Goal: Information Seeking & Learning: Learn about a topic

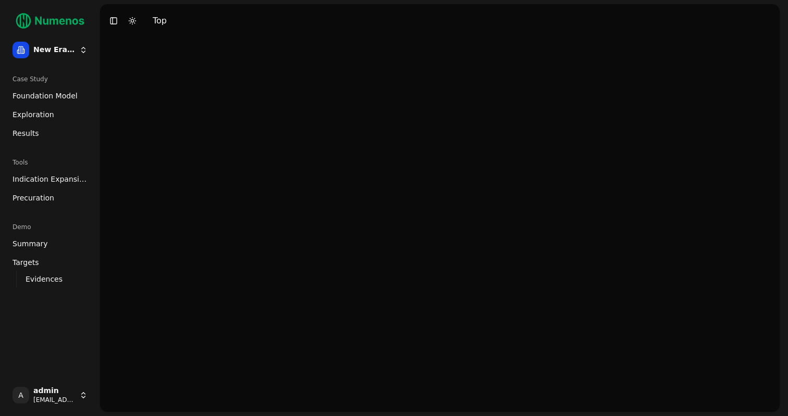
click at [42, 96] on span "Foundation Model" at bounding box center [45, 96] width 65 height 10
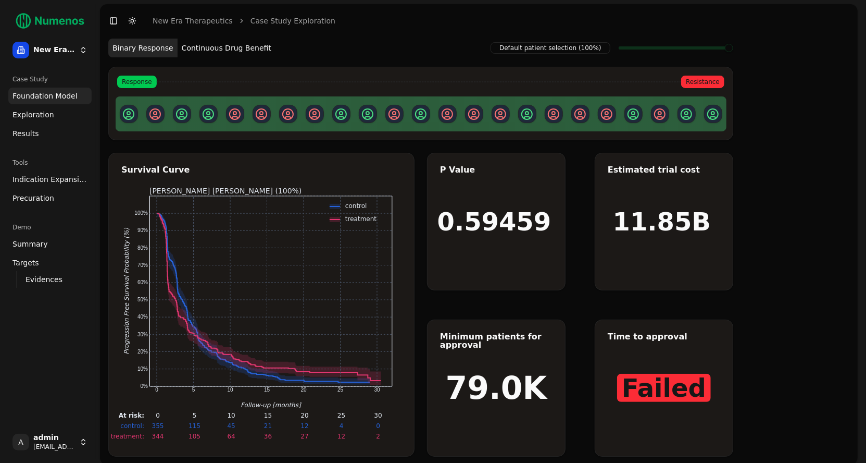
scroll to position [5, 0]
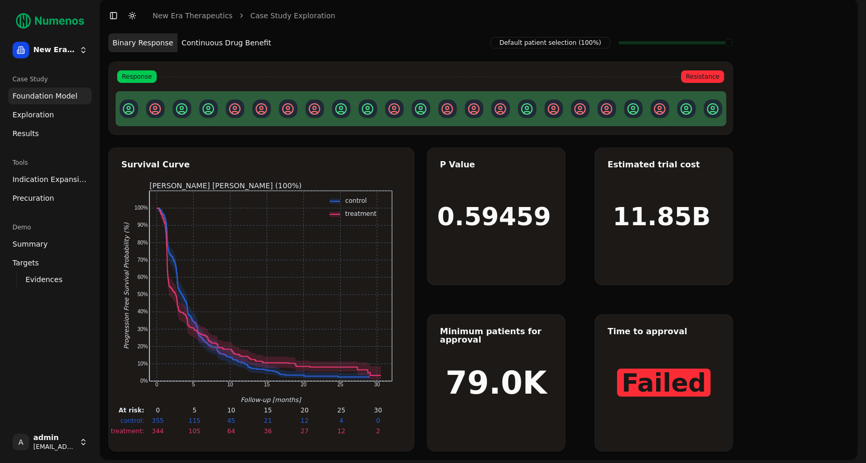
click at [231, 49] on button "Continuous Drug Benefit" at bounding box center [227, 42] width 98 height 19
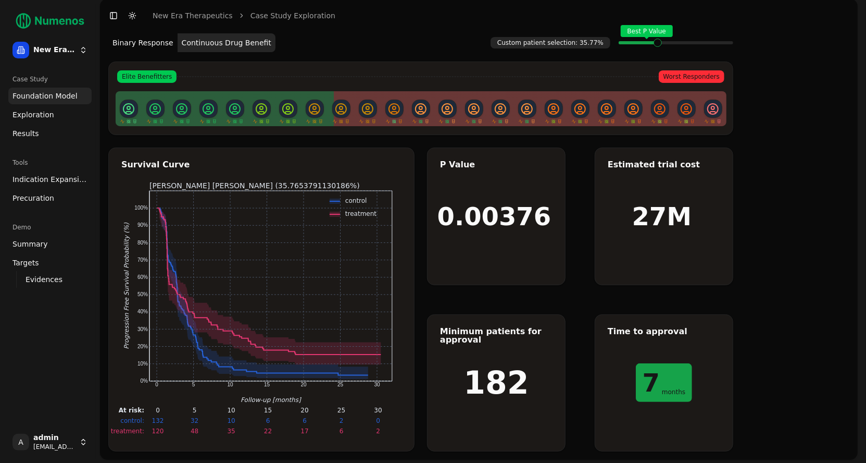
click at [510, 250] on div "0.00376" at bounding box center [497, 216] width 138 height 136
click at [66, 118] on link "Exploration" at bounding box center [49, 114] width 83 height 17
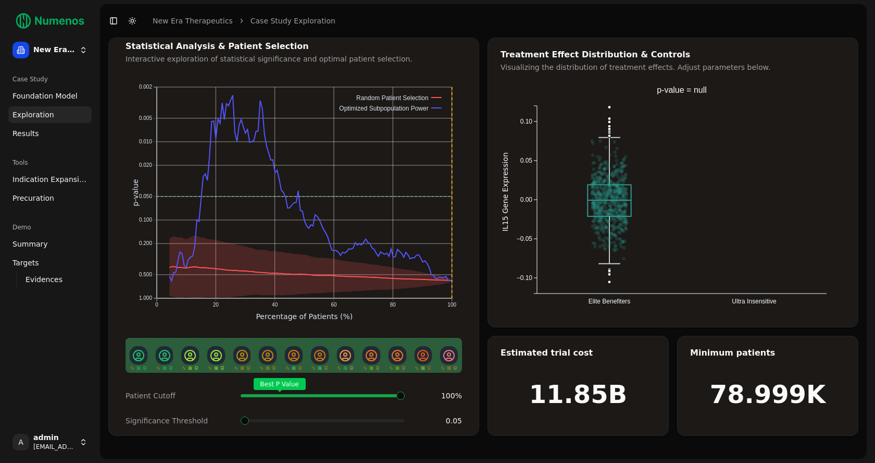
click at [402, 393] on span at bounding box center [401, 395] width 1 height 4
click at [43, 176] on span "Indication Expansion" at bounding box center [50, 179] width 75 height 10
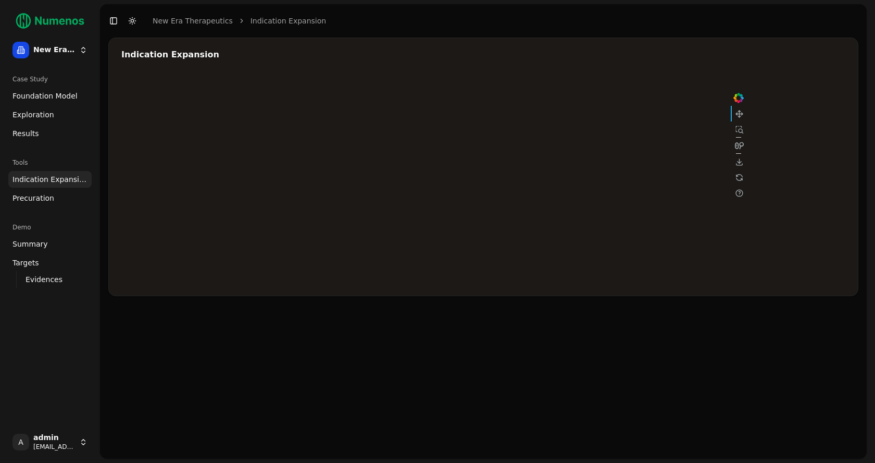
click at [29, 136] on span "Results" at bounding box center [26, 133] width 27 height 10
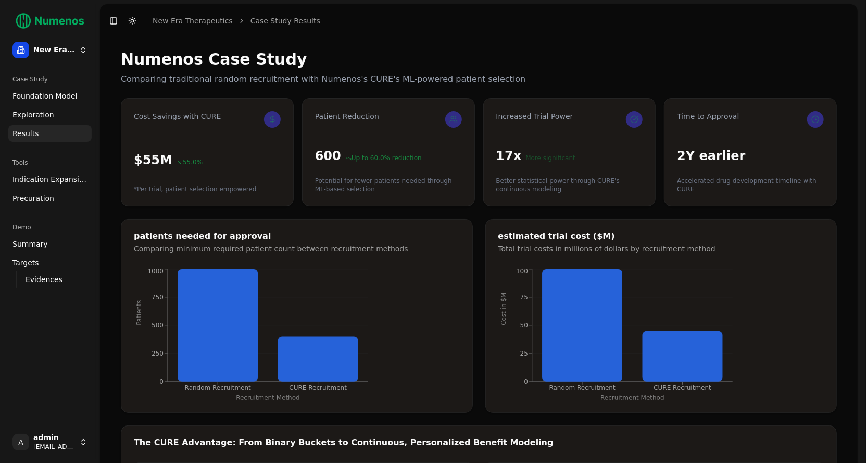
click at [44, 184] on link "Indication Expansion" at bounding box center [49, 179] width 83 height 17
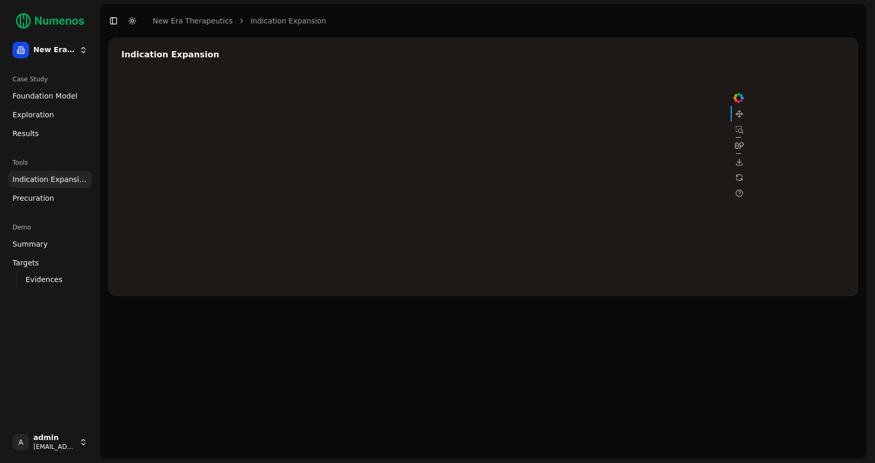
click at [595, 326] on div "Indication Expansion" at bounding box center [483, 248] width 767 height 421
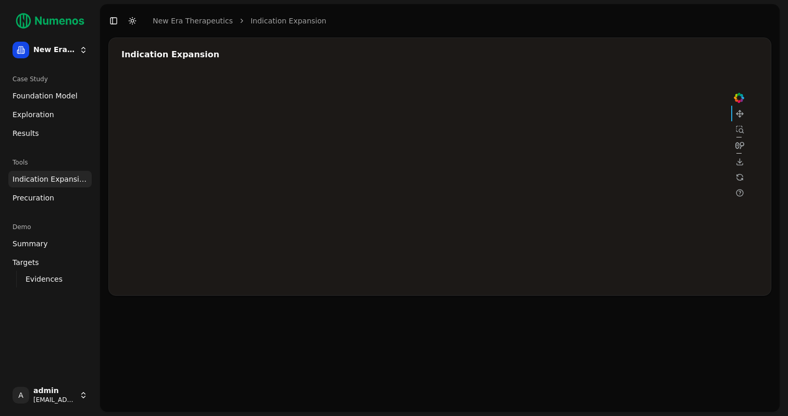
click at [47, 95] on span "Foundation Model" at bounding box center [45, 96] width 65 height 10
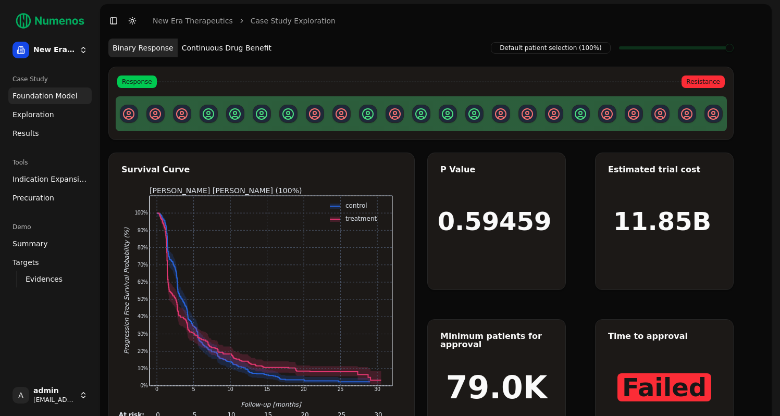
click at [231, 59] on div "Default patient selection (100%) Binary Response Continuous Drug Benefit Respon…" at bounding box center [420, 89] width 625 height 103
click at [251, 53] on button "Continuous Drug Benefit" at bounding box center [227, 48] width 98 height 19
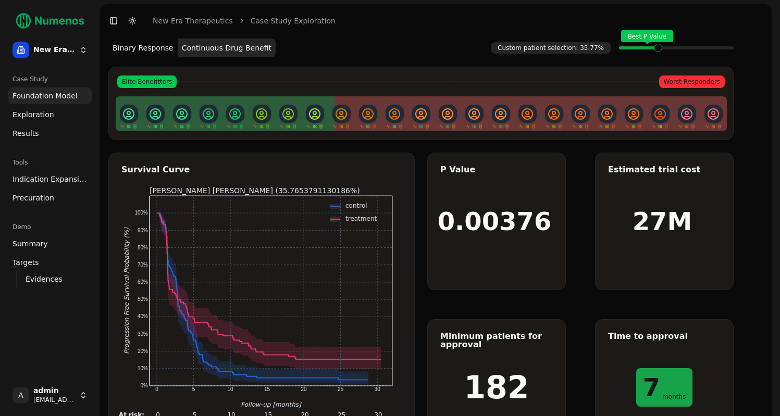
click at [51, 176] on span "Indication Expansion" at bounding box center [50, 179] width 75 height 10
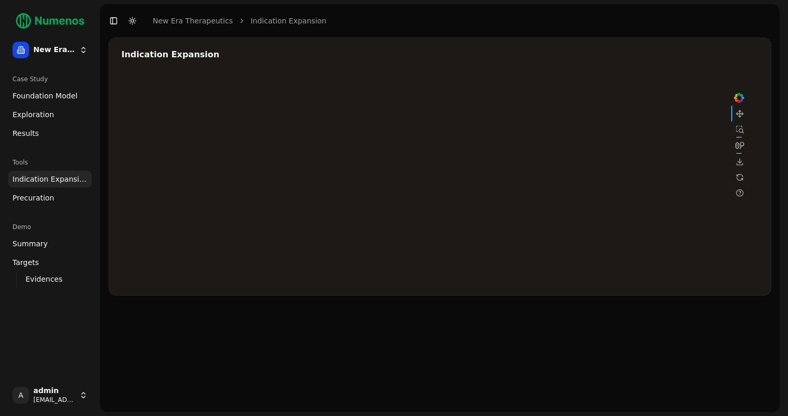
click at [43, 99] on span "Foundation Model" at bounding box center [45, 96] width 65 height 10
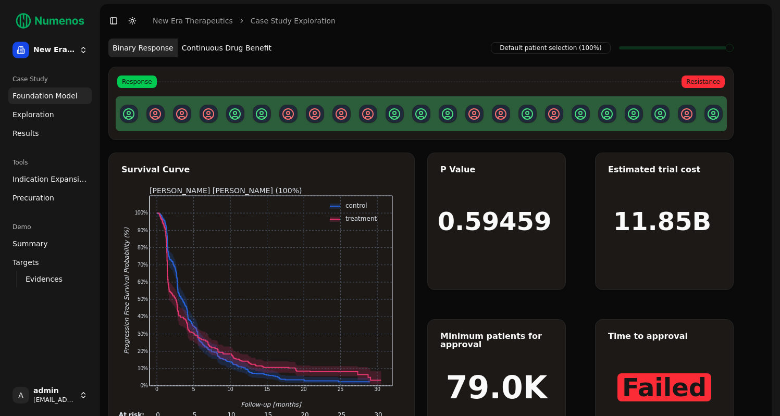
click at [63, 183] on span "Indication Expansion" at bounding box center [50, 179] width 75 height 10
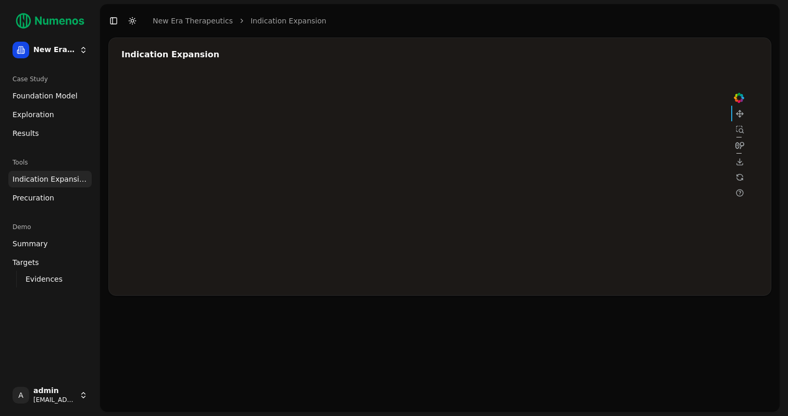
click at [638, 134] on div at bounding box center [433, 178] width 625 height 208
click at [556, 156] on div at bounding box center [433, 178] width 625 height 208
click at [560, 168] on div at bounding box center [433, 178] width 625 height 208
click at [555, 162] on div at bounding box center [433, 178] width 625 height 208
click at [557, 156] on div at bounding box center [433, 178] width 625 height 208
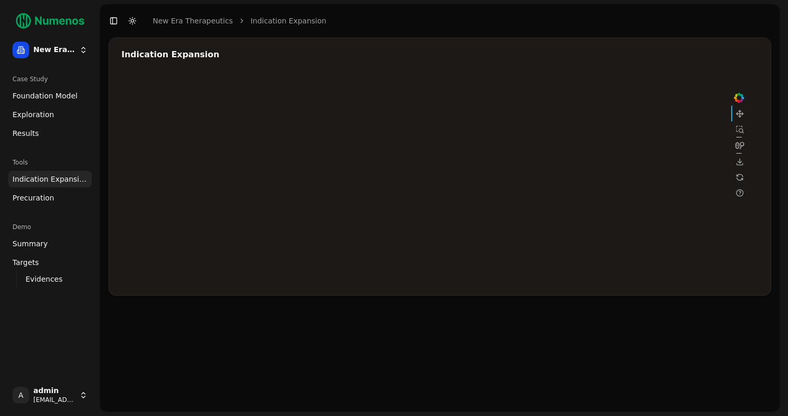
click at [639, 132] on div at bounding box center [433, 178] width 625 height 208
click at [498, 172] on div at bounding box center [433, 178] width 625 height 208
click at [492, 178] on div at bounding box center [433, 178] width 625 height 208
click at [124, 10] on header "Toggle Sidebar Toggle Dark Mode New Era Therapeutics Indication Expansion" at bounding box center [439, 20] width 679 height 33
click at [121, 79] on div at bounding box center [433, 178] width 625 height 208
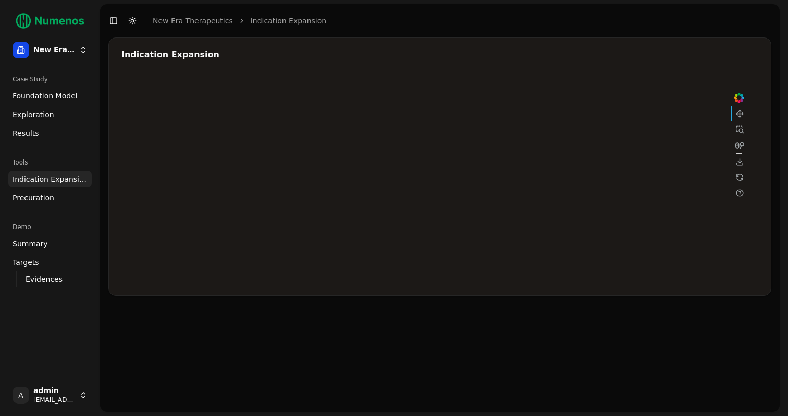
click at [492, 178] on div at bounding box center [433, 178] width 625 height 208
click at [624, 134] on div at bounding box center [433, 178] width 625 height 208
click at [61, 91] on span "Foundation Model" at bounding box center [45, 96] width 65 height 10
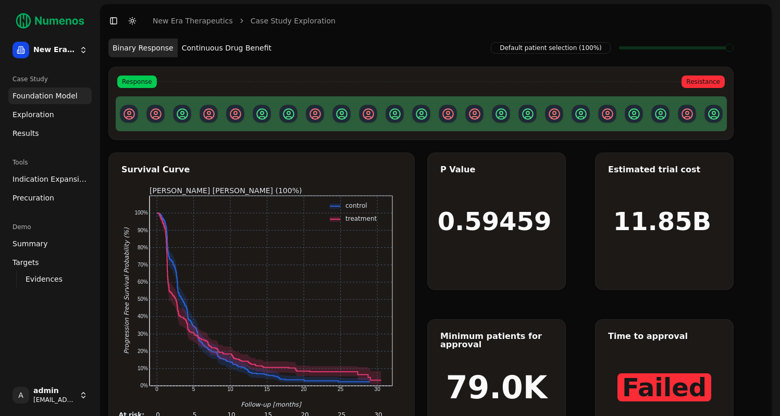
click at [34, 120] on link "Exploration" at bounding box center [49, 114] width 83 height 17
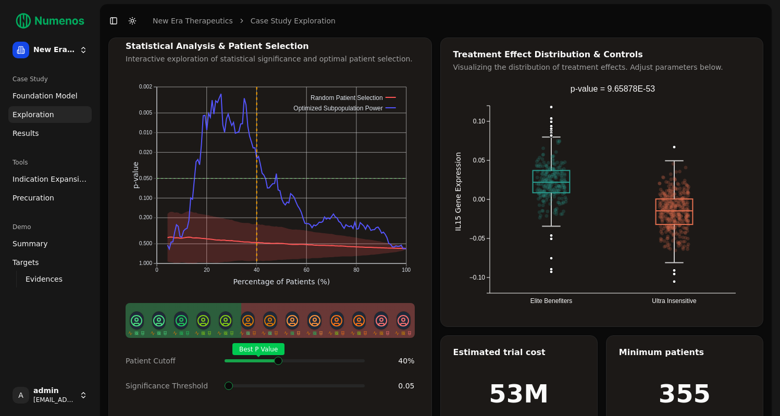
click at [361, 359] on span at bounding box center [361, 361] width 1 height 4
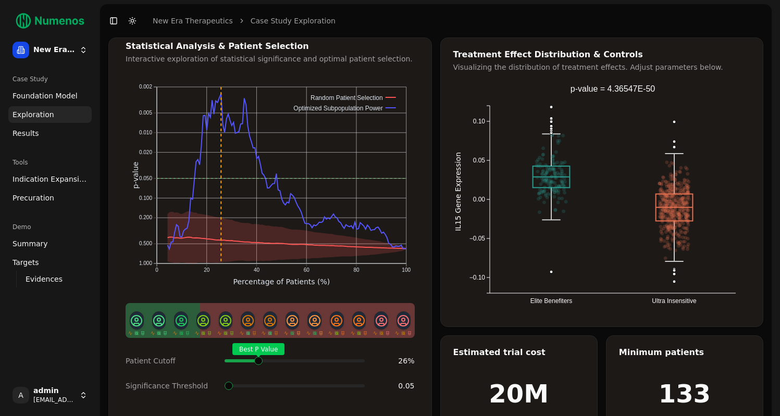
click at [257, 364] on div "Best P Value" at bounding box center [294, 361] width 140 height 21
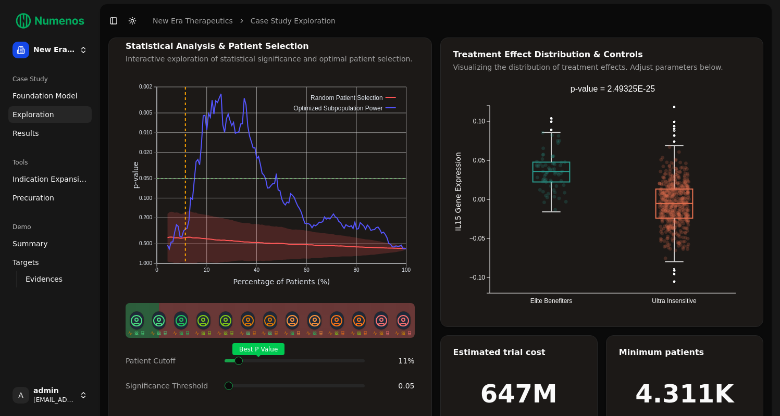
click at [230, 354] on div "Best P Value" at bounding box center [294, 361] width 140 height 21
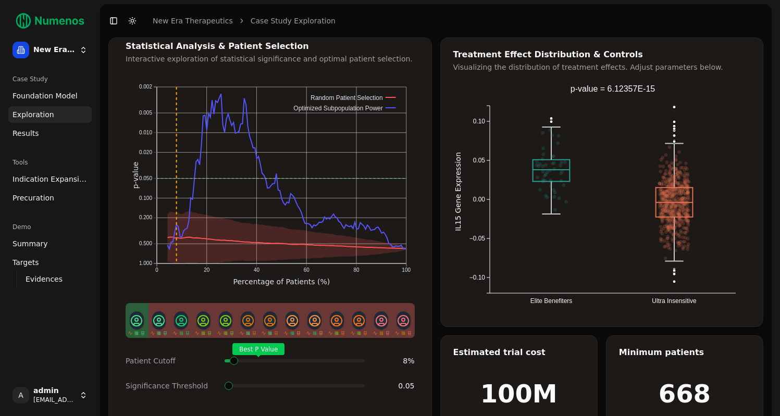
click at [47, 175] on span "Indication Expansion" at bounding box center [50, 179] width 75 height 10
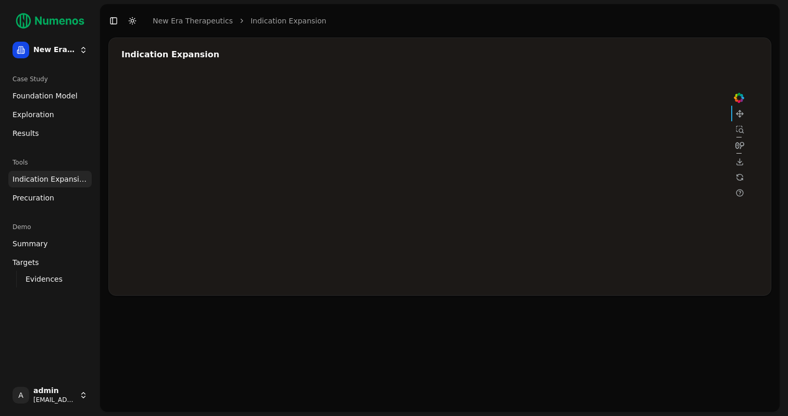
click at [41, 202] on span "Precuration" at bounding box center [34, 198] width 42 height 10
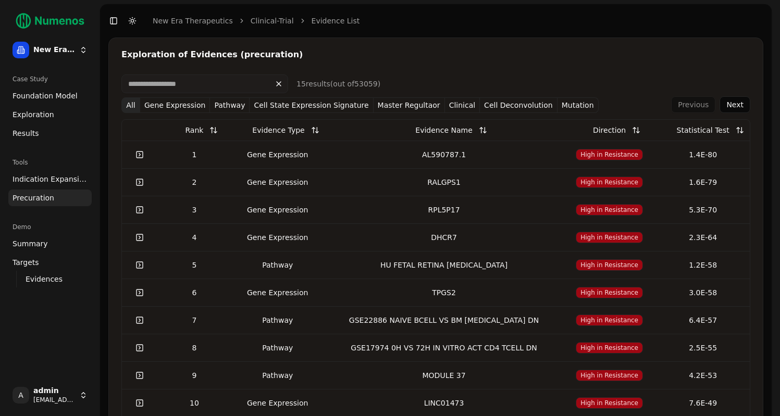
click at [41, 202] on span "Precuration" at bounding box center [34, 198] width 42 height 10
click at [38, 96] on span "Foundation Model" at bounding box center [45, 96] width 65 height 10
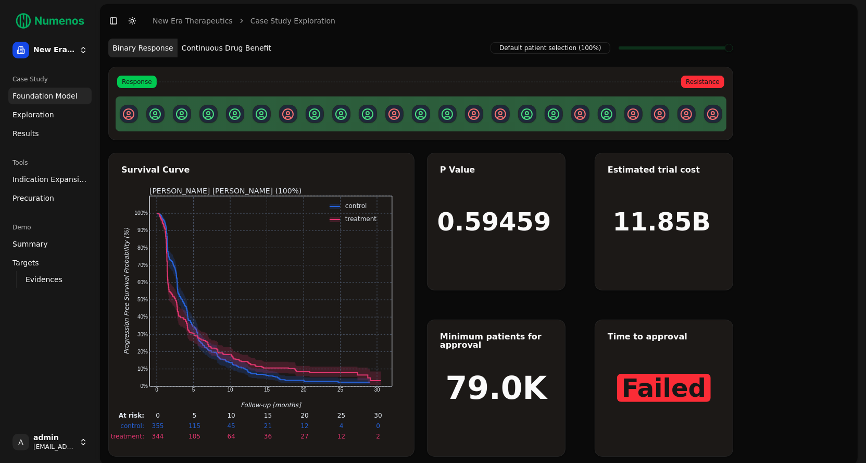
click at [59, 46] on html "New Era Therapeutics Case Study Foundation Model Exploration Results Tools Indi…" at bounding box center [433, 234] width 866 height 469
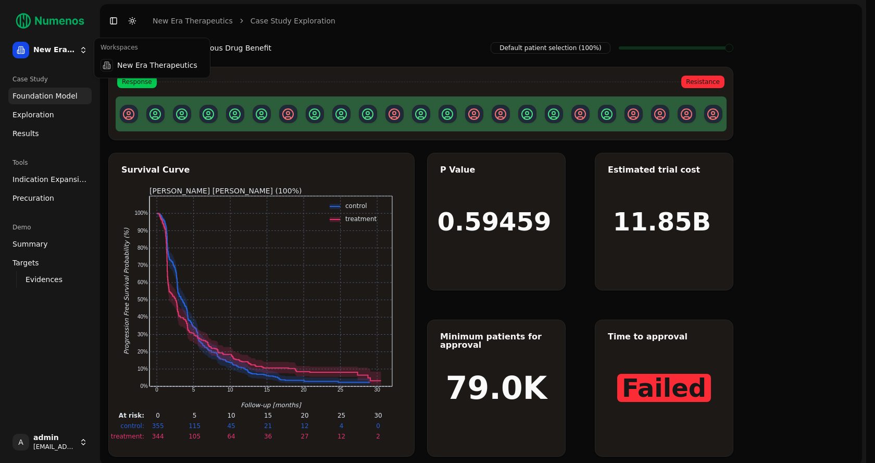
click at [59, 46] on html "New Era Therapeutics Case Study Foundation Model Exploration Results Tools Indi…" at bounding box center [437, 234] width 875 height 469
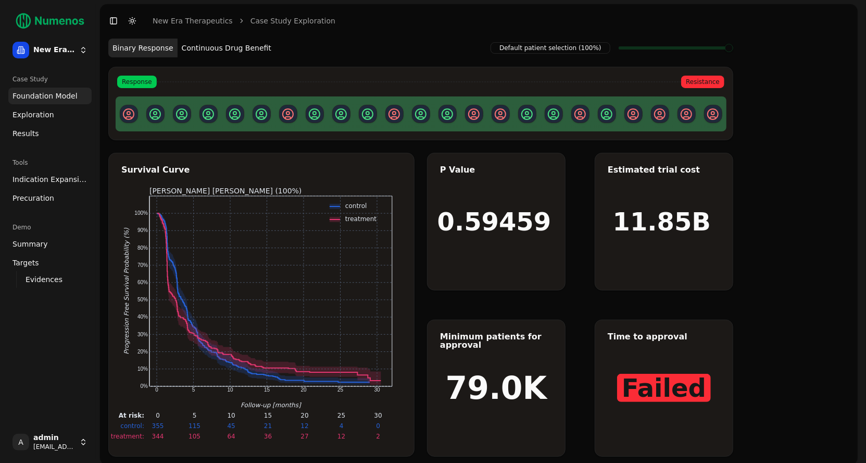
click at [54, 416] on html "New Era Therapeutics Case Study Foundation Model Exploration Results Tools Indi…" at bounding box center [433, 234] width 866 height 469
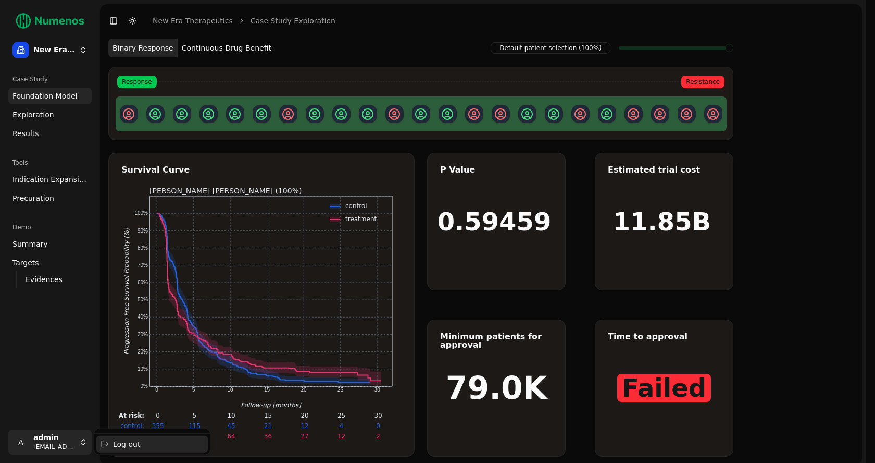
click at [125, 416] on div "Log out" at bounding box center [151, 443] width 111 height 17
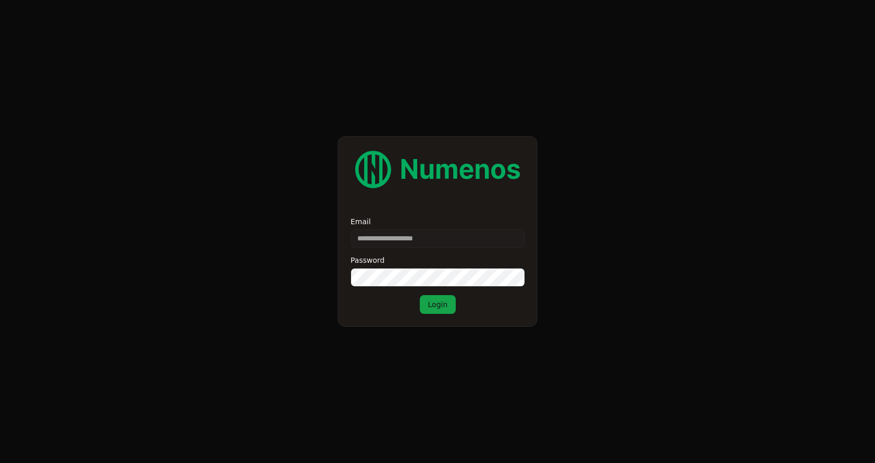
click at [375, 233] on input "Email" at bounding box center [438, 238] width 174 height 19
type input "**********"
click at [441, 310] on button "Login" at bounding box center [438, 304] width 36 height 19
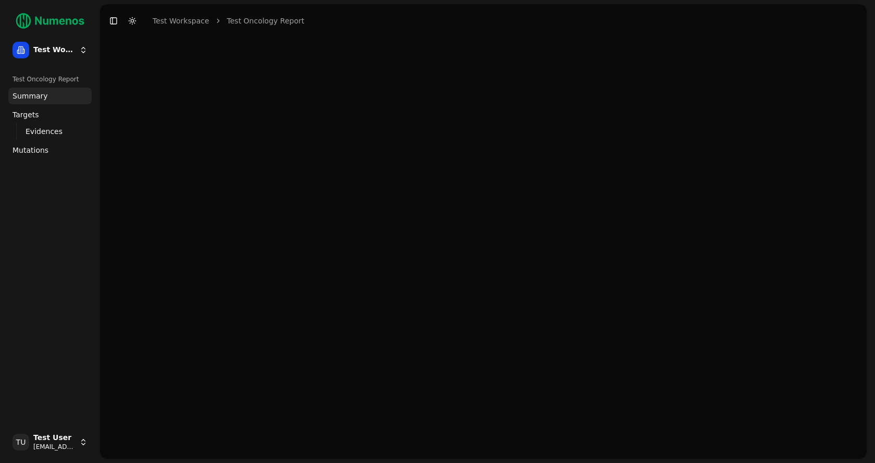
click at [24, 151] on span "Mutations" at bounding box center [31, 150] width 36 height 10
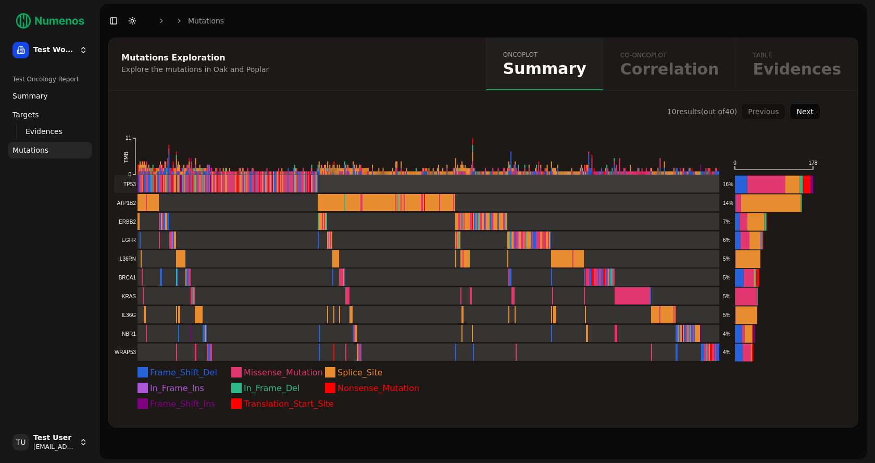
scroll to position [24, 0]
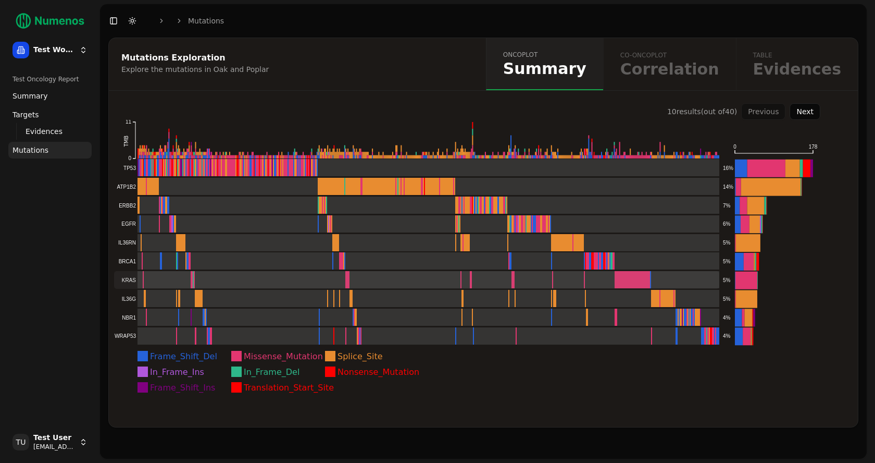
click at [621, 271] on rect at bounding box center [416, 280] width 605 height 18
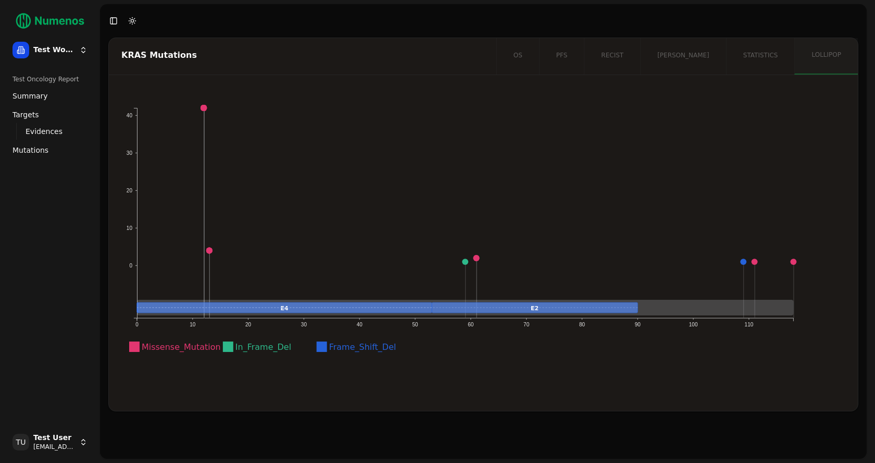
click at [204, 108] on circle at bounding box center [204, 108] width 6 height 6
click at [47, 135] on span "Evidences" at bounding box center [44, 131] width 37 height 10
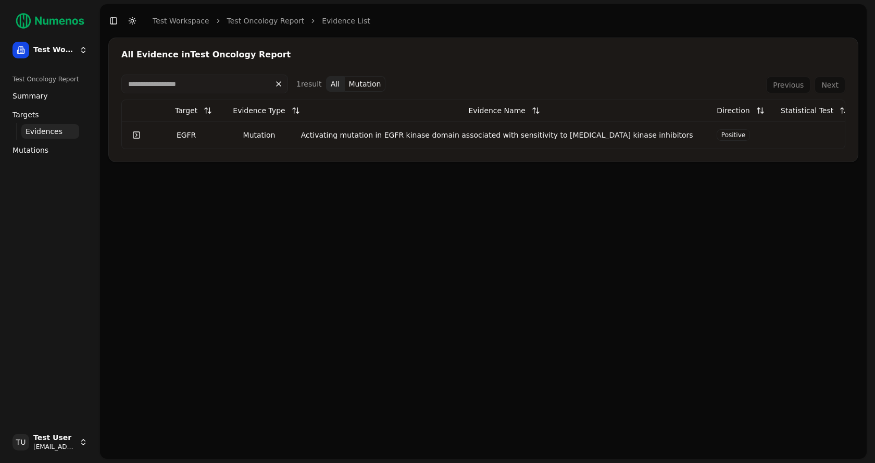
click at [27, 151] on span "Mutations" at bounding box center [31, 150] width 36 height 10
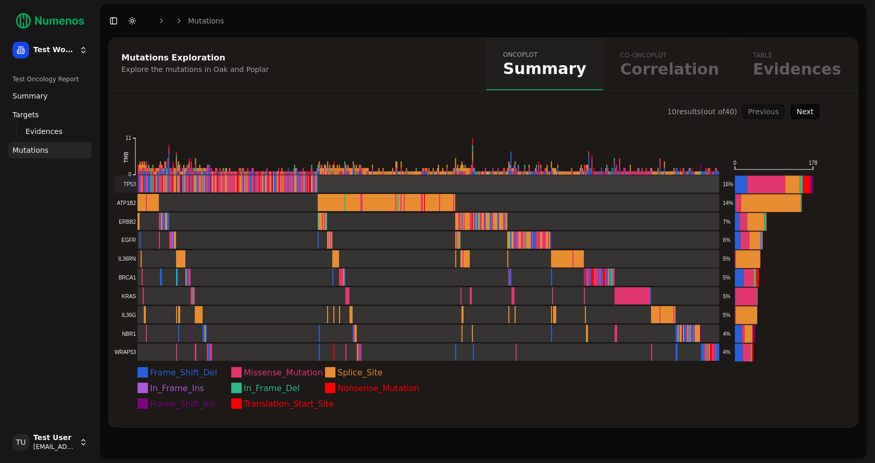
click at [203, 182] on rect at bounding box center [416, 184] width 605 height 18
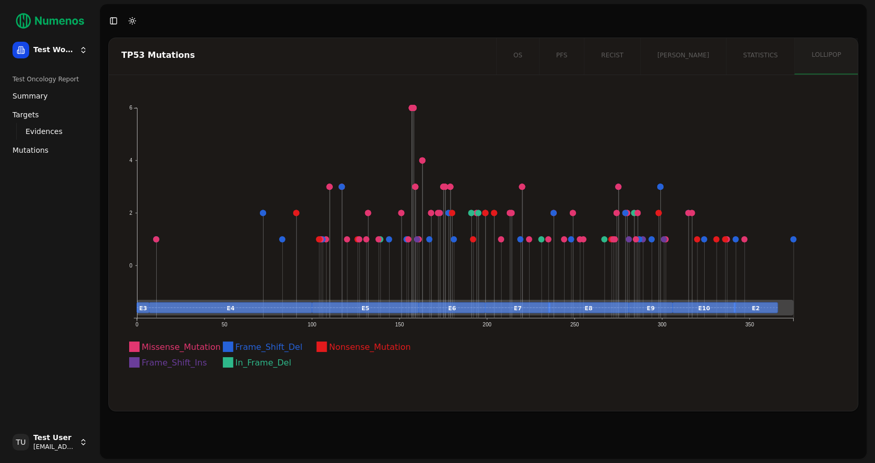
click at [30, 149] on span "Mutations" at bounding box center [31, 150] width 36 height 10
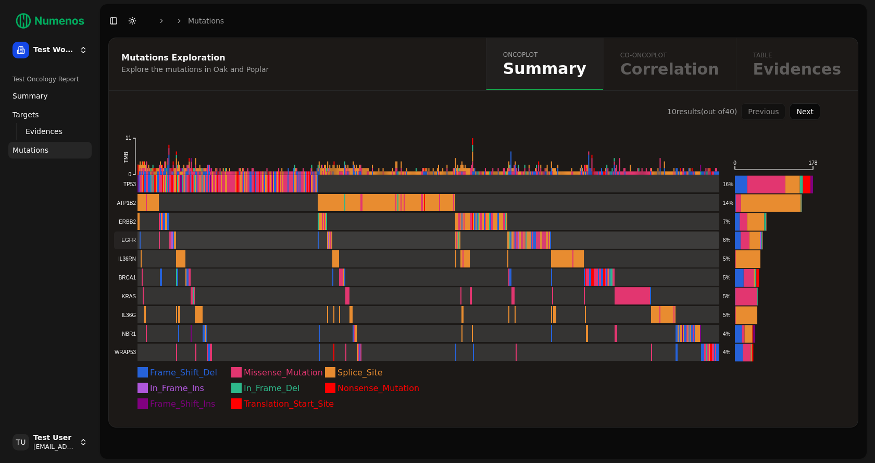
click at [127, 240] on rect at bounding box center [416, 240] width 605 height 18
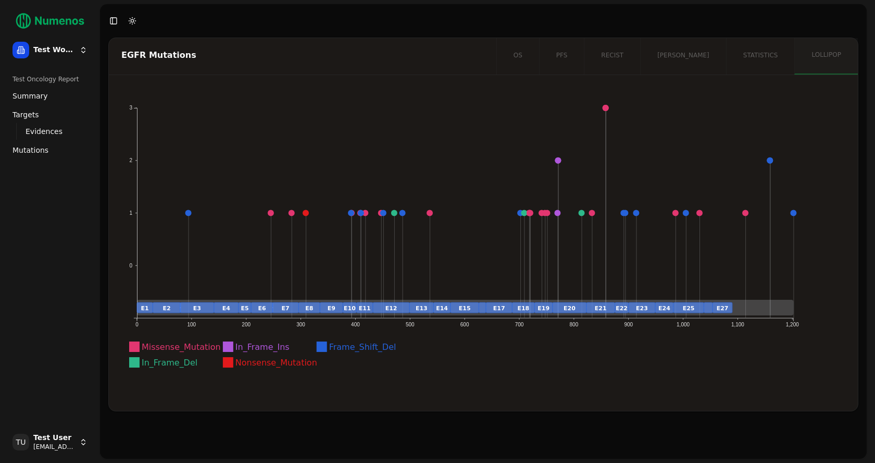
click at [606, 109] on circle at bounding box center [606, 108] width 6 height 6
click at [754, 50] on div "os pfs recist orr statistics lollipop" at bounding box center [676, 56] width 361 height 36
click at [708, 52] on div "os pfs recist orr statistics lollipop" at bounding box center [676, 56] width 361 height 36
click at [658, 46] on div "os pfs recist orr statistics lollipop" at bounding box center [676, 56] width 361 height 36
click at [619, 54] on div "os pfs recist orr statistics lollipop" at bounding box center [676, 56] width 361 height 36
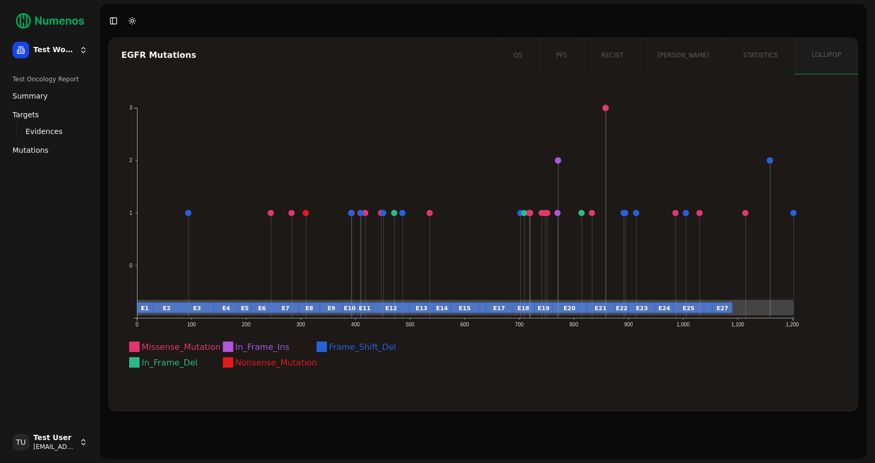
click at [36, 125] on link "Evidences" at bounding box center [50, 131] width 58 height 15
click at [41, 134] on span "Evidences" at bounding box center [44, 131] width 37 height 10
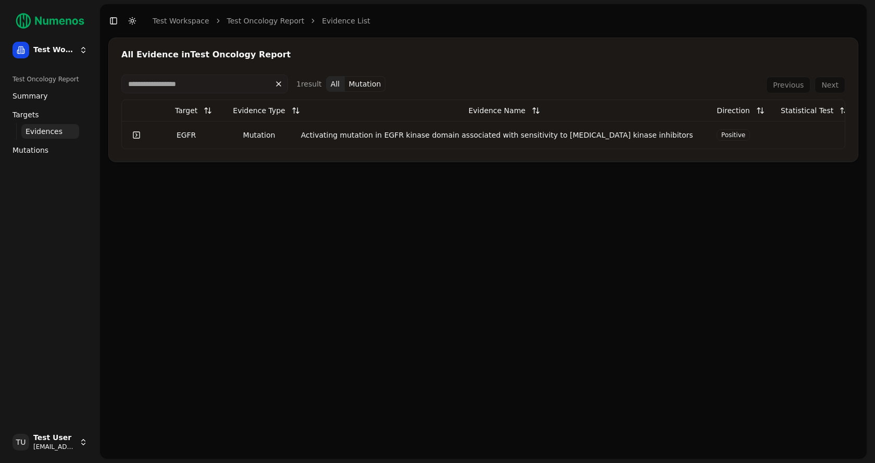
click at [38, 144] on link "Mutations" at bounding box center [49, 150] width 83 height 17
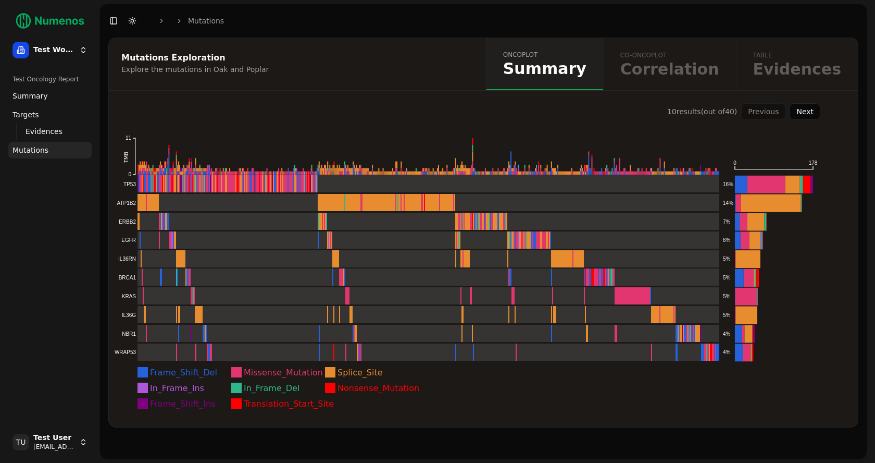
click at [768, 110] on div "Previous Next" at bounding box center [780, 111] width 79 height 17
click at [804, 110] on button "Next" at bounding box center [805, 111] width 31 height 17
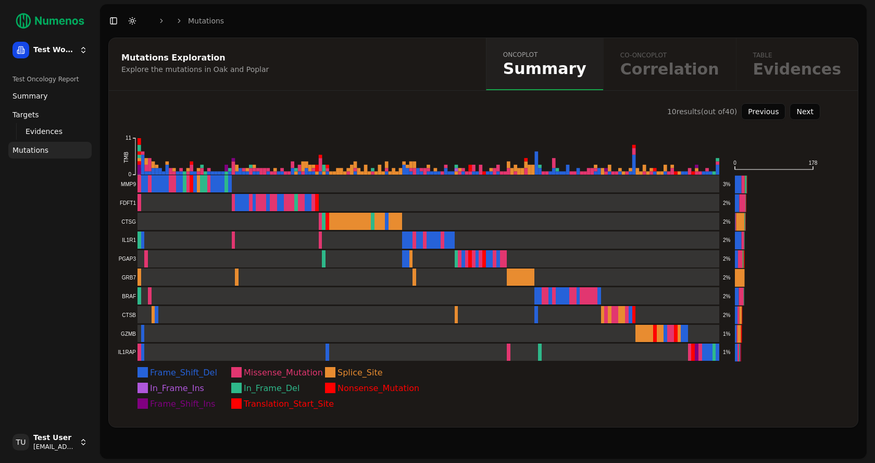
click at [804, 110] on button "Next" at bounding box center [805, 111] width 31 height 17
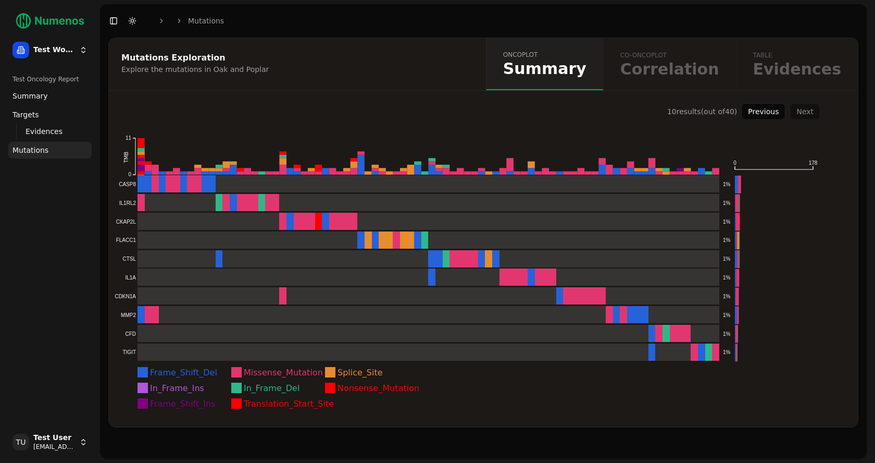
click at [804, 110] on div "Previous Next" at bounding box center [780, 111] width 79 height 17
click at [759, 114] on button "Previous" at bounding box center [763, 111] width 44 height 17
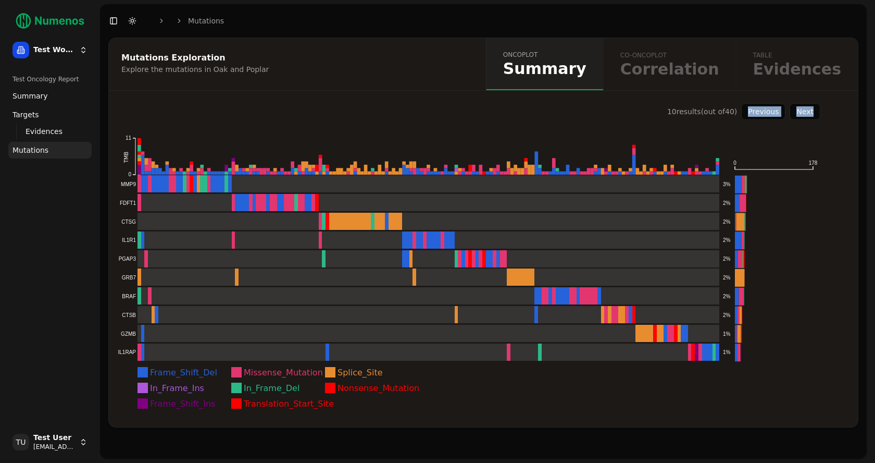
click at [759, 114] on button "Previous" at bounding box center [763, 111] width 44 height 17
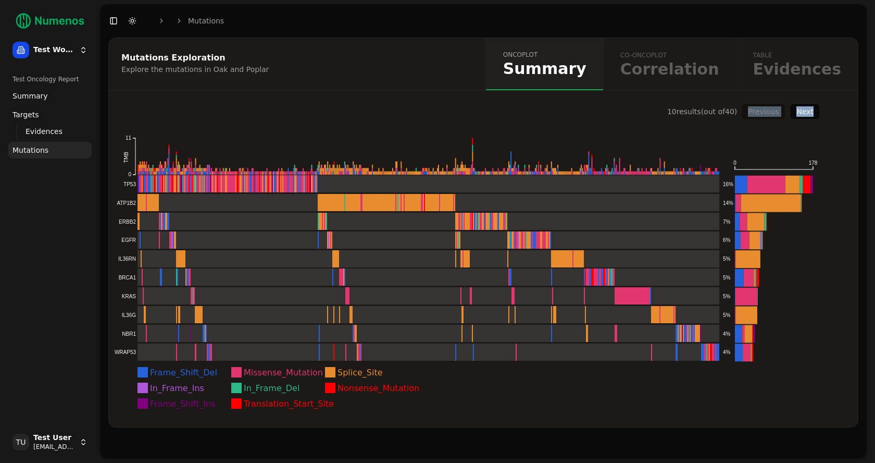
click at [759, 114] on div "Previous Next" at bounding box center [780, 111] width 79 height 17
click at [812, 113] on button "Next" at bounding box center [805, 111] width 31 height 17
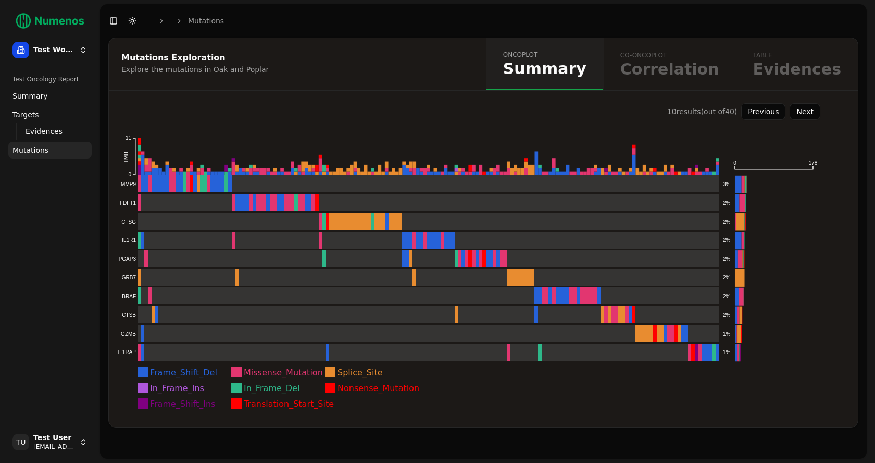
click at [778, 115] on button "Previous" at bounding box center [763, 111] width 44 height 17
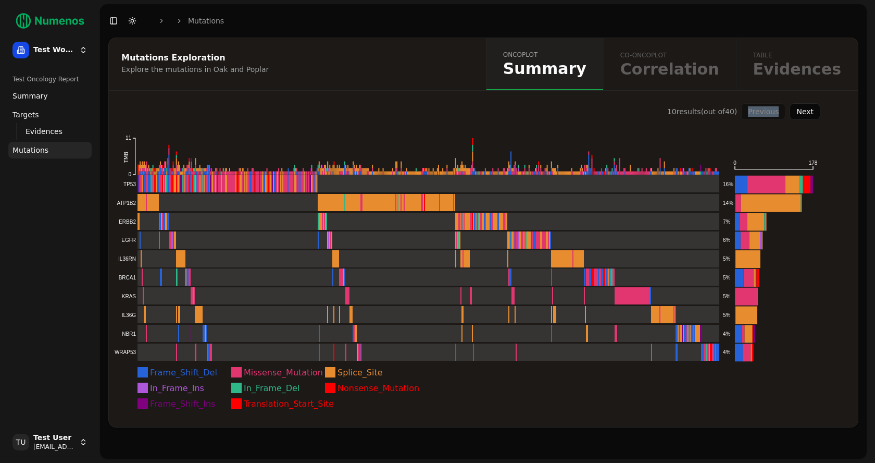
click at [778, 115] on div "Previous Next" at bounding box center [780, 111] width 79 height 17
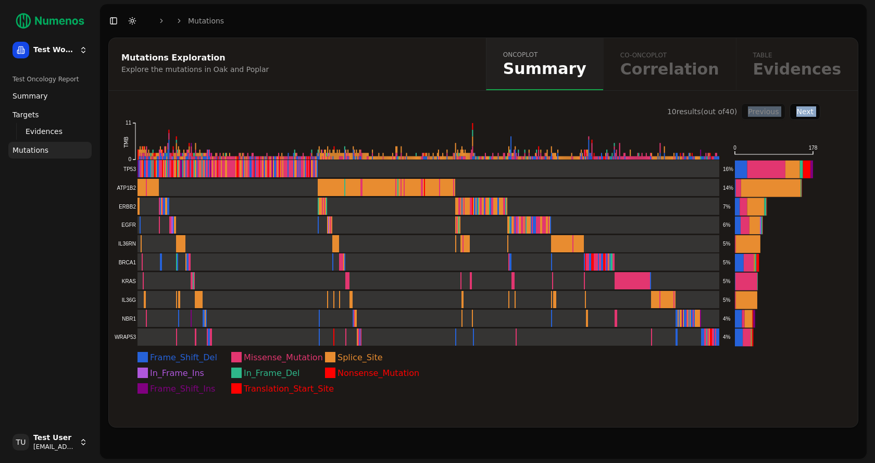
scroll to position [15, 0]
click at [811, 111] on button "Next" at bounding box center [805, 111] width 31 height 17
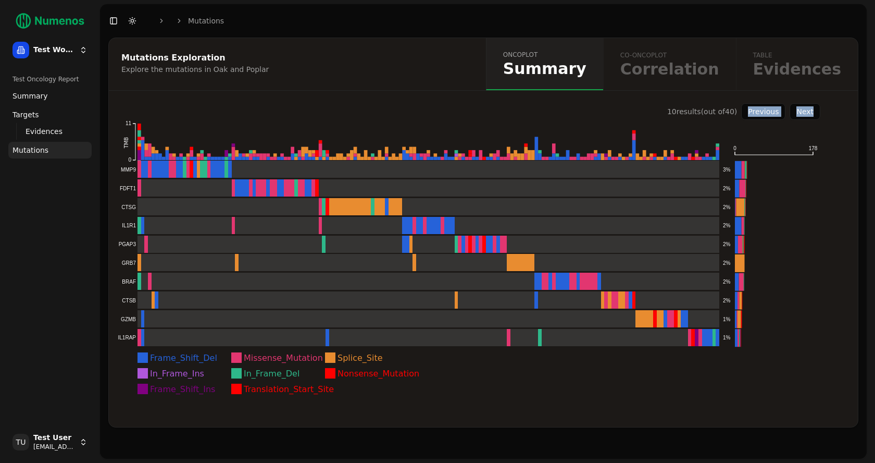
click at [763, 110] on button "Previous" at bounding box center [763, 111] width 44 height 17
click at [763, 110] on div "Previous Next" at bounding box center [780, 111] width 79 height 17
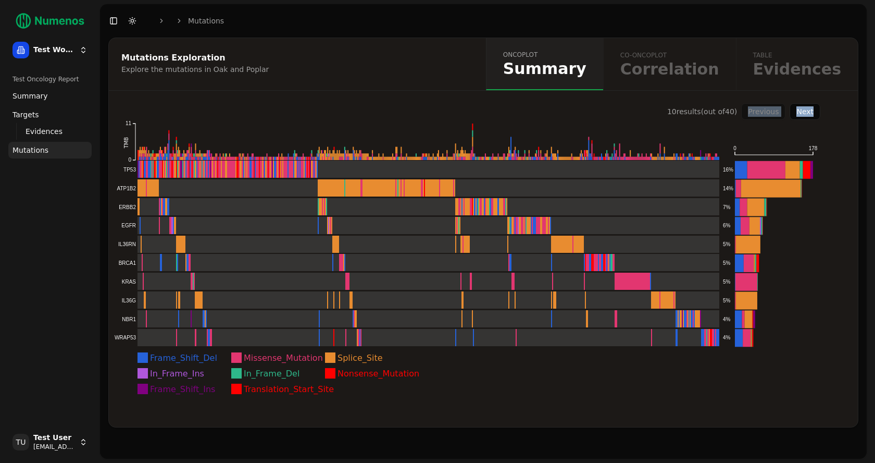
click at [763, 110] on div "Previous Next" at bounding box center [780, 111] width 79 height 17
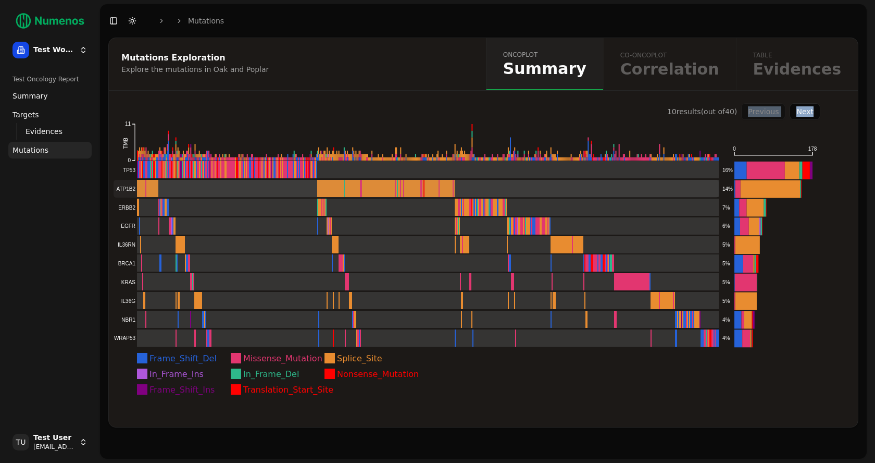
scroll to position [14, 0]
click at [161, 283] on rect at bounding box center [416, 282] width 605 height 18
click at [193, 282] on rect at bounding box center [416, 282] width 605 height 18
click at [373, 280] on rect at bounding box center [416, 282] width 605 height 18
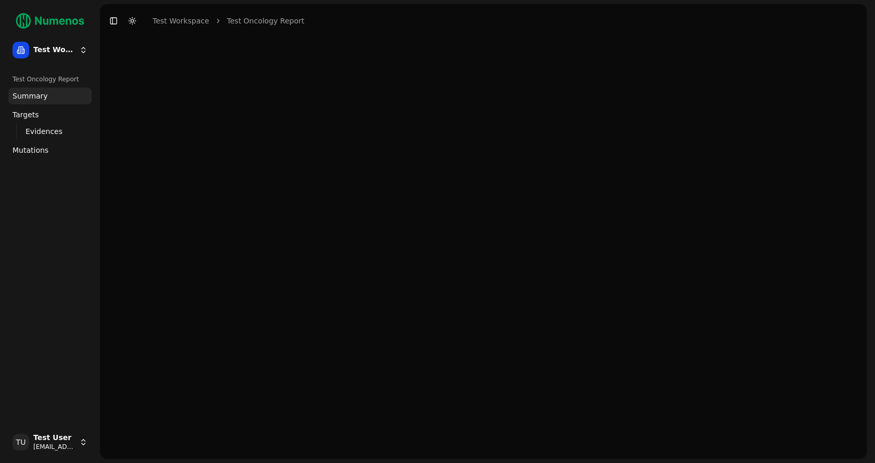
click at [273, 22] on link "Test Oncology Report" at bounding box center [266, 21] width 78 height 10
click at [35, 147] on span "Mutations" at bounding box center [31, 150] width 36 height 10
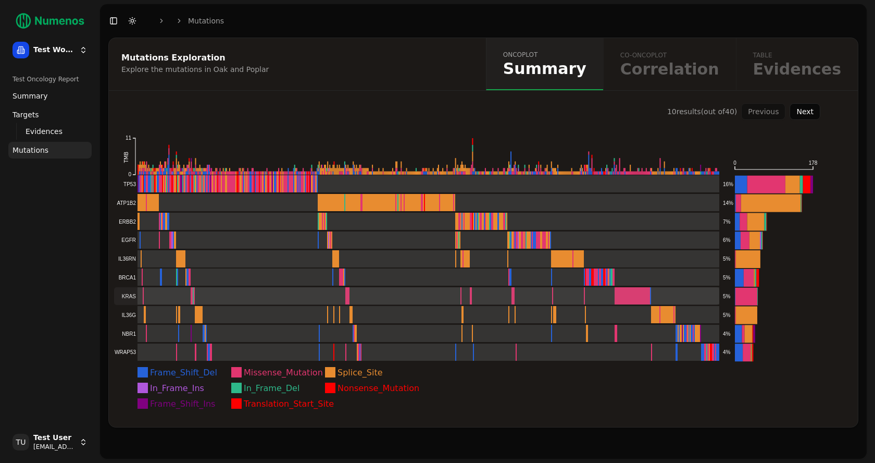
click at [155, 297] on rect at bounding box center [416, 296] width 605 height 18
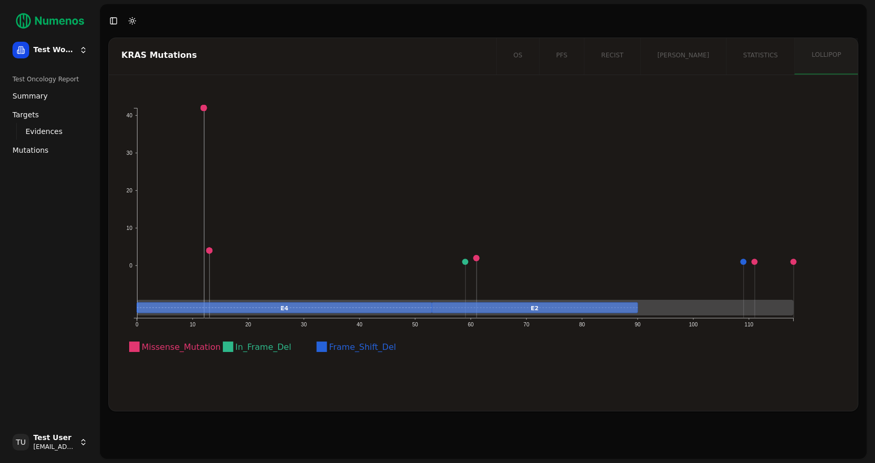
click at [38, 148] on span "Mutations" at bounding box center [31, 150] width 36 height 10
click at [39, 149] on span "Mutations" at bounding box center [31, 150] width 36 height 10
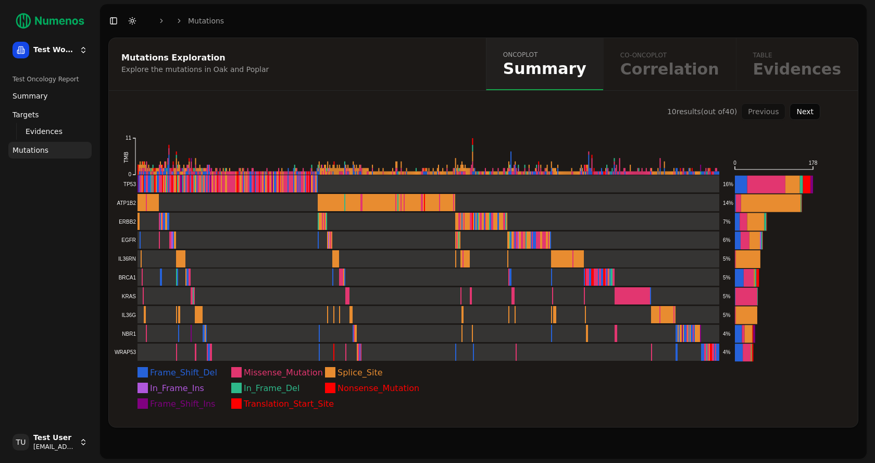
click at [806, 111] on button "Next" at bounding box center [805, 111] width 31 height 17
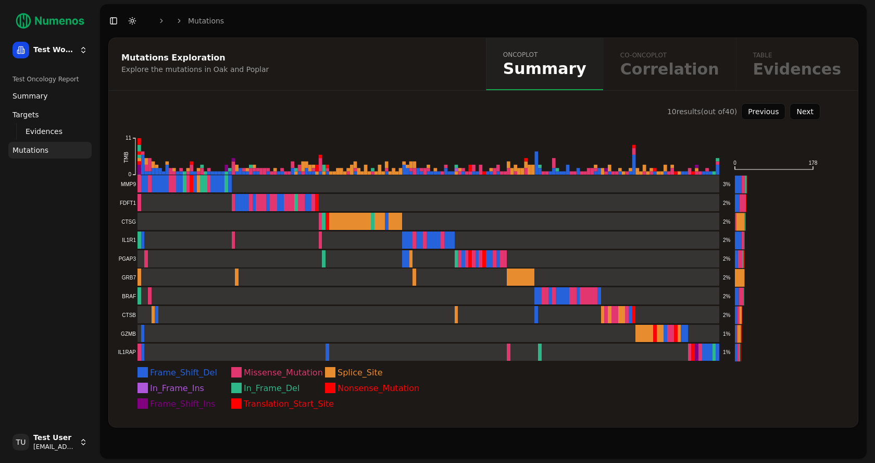
click at [806, 111] on button "Next" at bounding box center [805, 111] width 31 height 17
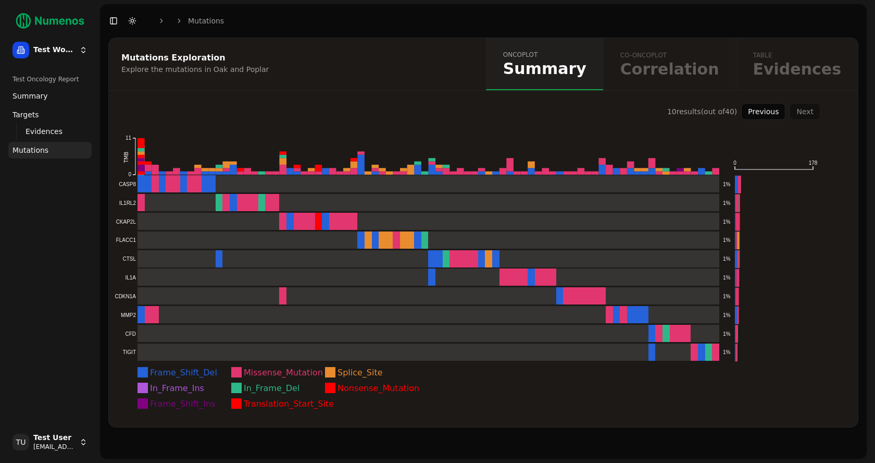
click at [806, 111] on div "Previous Next" at bounding box center [780, 111] width 79 height 17
click at [773, 115] on button "Previous" at bounding box center [763, 111] width 44 height 17
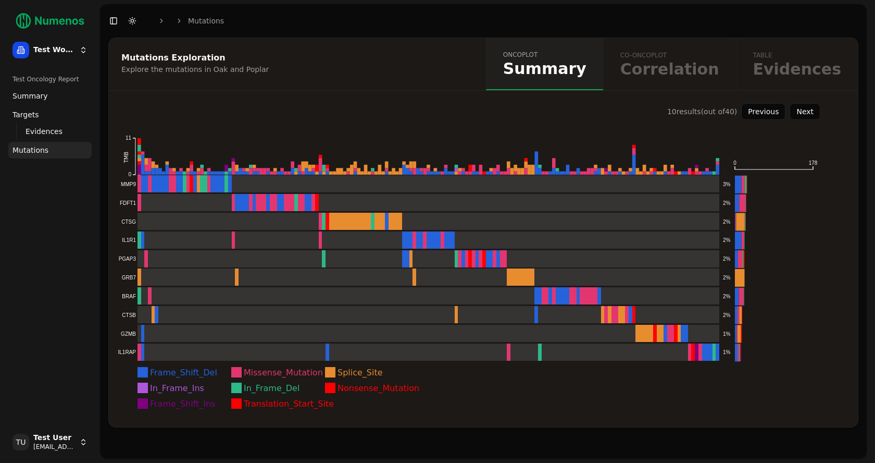
click at [773, 115] on button "Previous" at bounding box center [763, 111] width 44 height 17
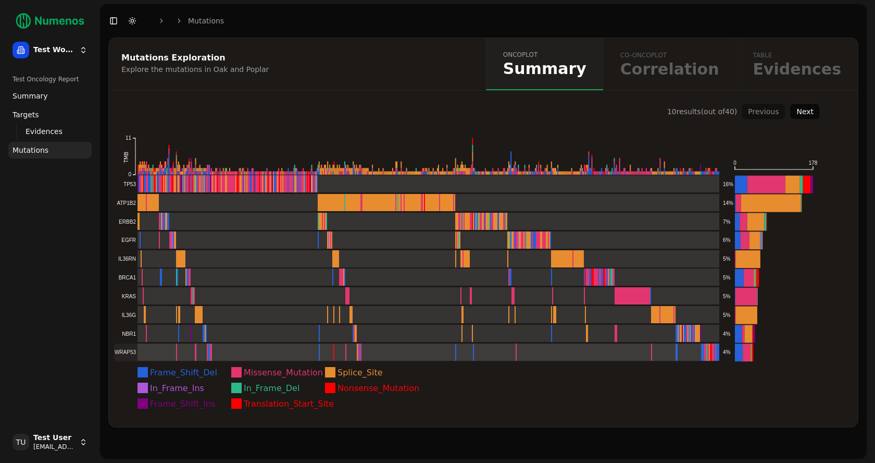
click at [182, 353] on rect at bounding box center [416, 352] width 605 height 18
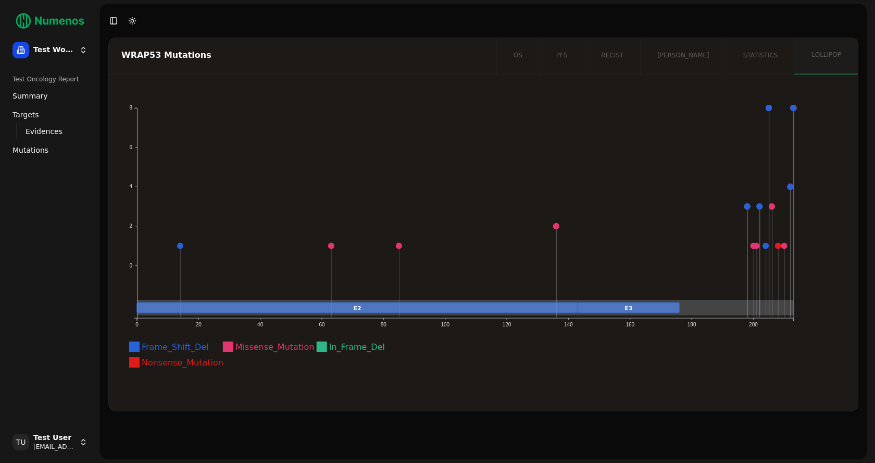
click at [34, 146] on span "Mutations" at bounding box center [31, 150] width 36 height 10
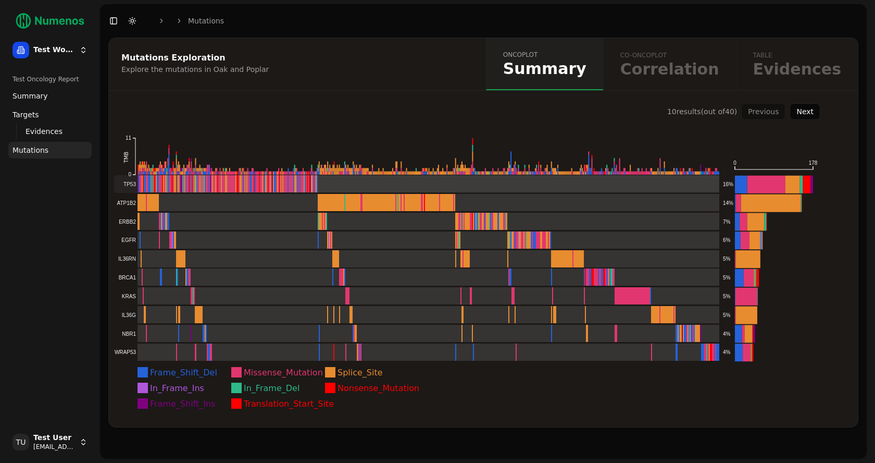
click at [194, 182] on rect at bounding box center [416, 184] width 605 height 18
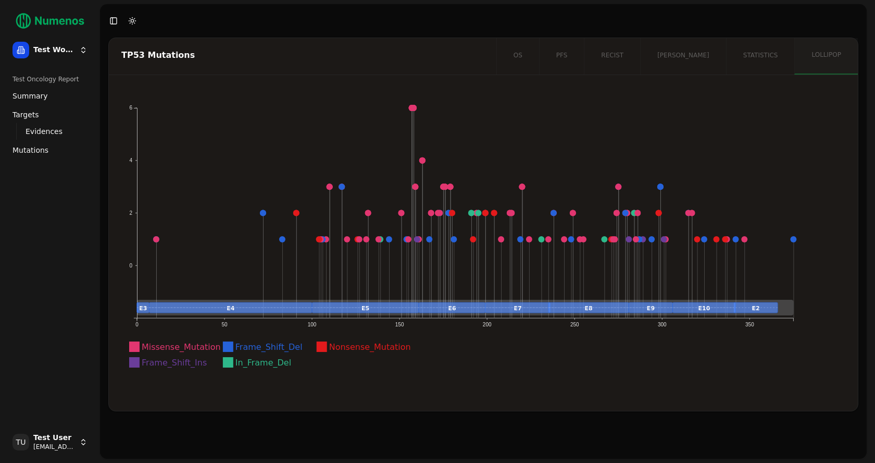
click at [34, 151] on span "Mutations" at bounding box center [31, 150] width 36 height 10
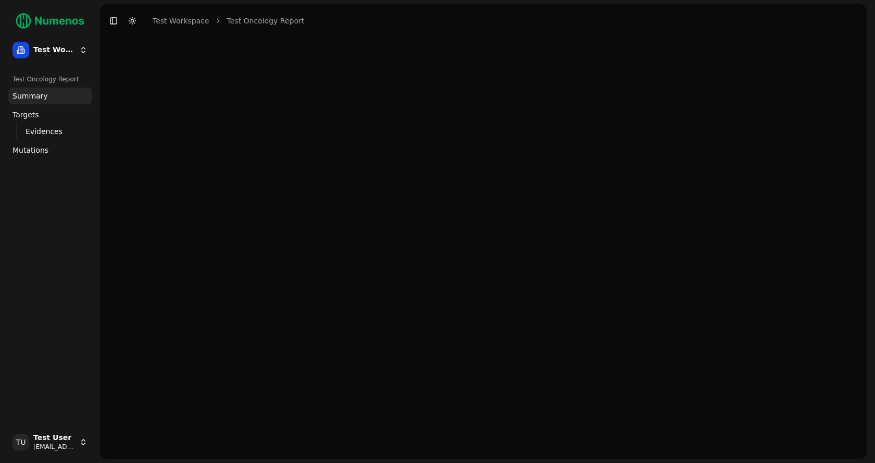
click at [65, 42] on html "Test Workspace Test Oncology Report Summary Targets Evidences Exploration Mutat…" at bounding box center [437, 231] width 875 height 463
click at [61, 444] on html "Test Workspace Test Oncology Report Summary Targets Evidences Exploration Mutat…" at bounding box center [437, 231] width 875 height 463
click at [134, 447] on div "Log out" at bounding box center [151, 443] width 111 height 17
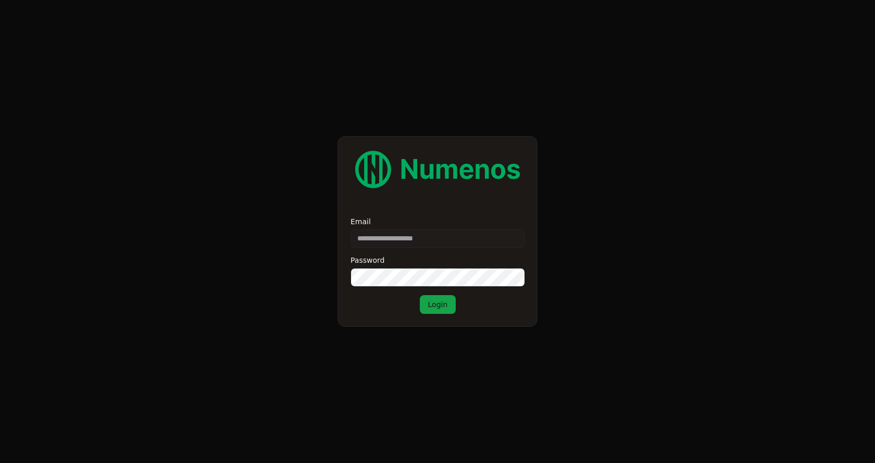
click at [427, 233] on input "Email" at bounding box center [438, 238] width 174 height 19
type input "**********"
click at [428, 306] on button "Login" at bounding box center [438, 304] width 36 height 19
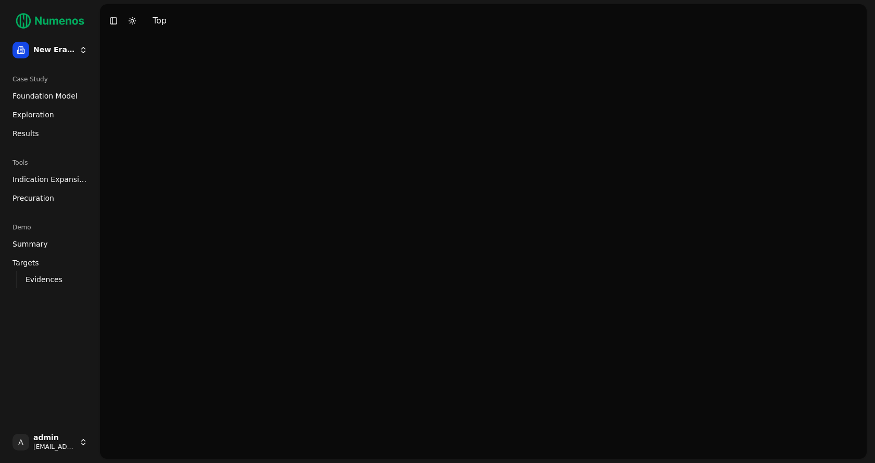
click at [47, 435] on html "New Era Therapeutics Case Study Foundation Model Exploration Results Tools Indi…" at bounding box center [437, 231] width 875 height 463
click at [148, 441] on div "Log out" at bounding box center [151, 443] width 111 height 17
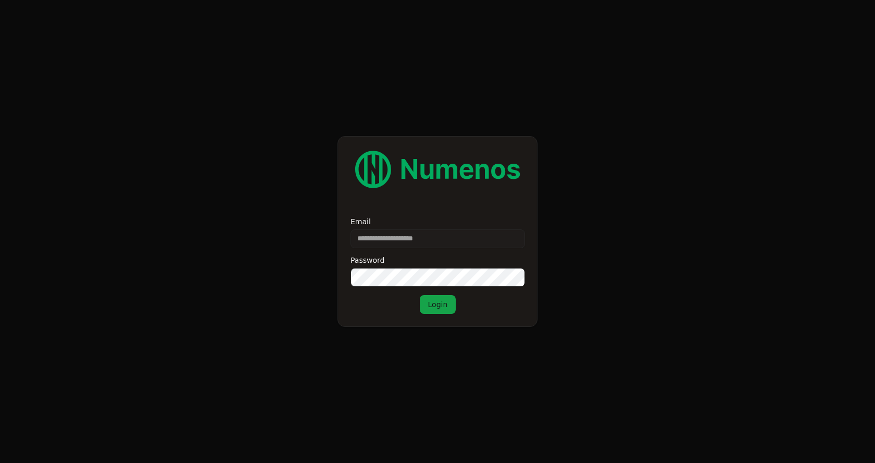
click at [400, 232] on input "Email" at bounding box center [438, 238] width 174 height 19
type input "**********"
click at [438, 302] on button "Login" at bounding box center [438, 304] width 36 height 19
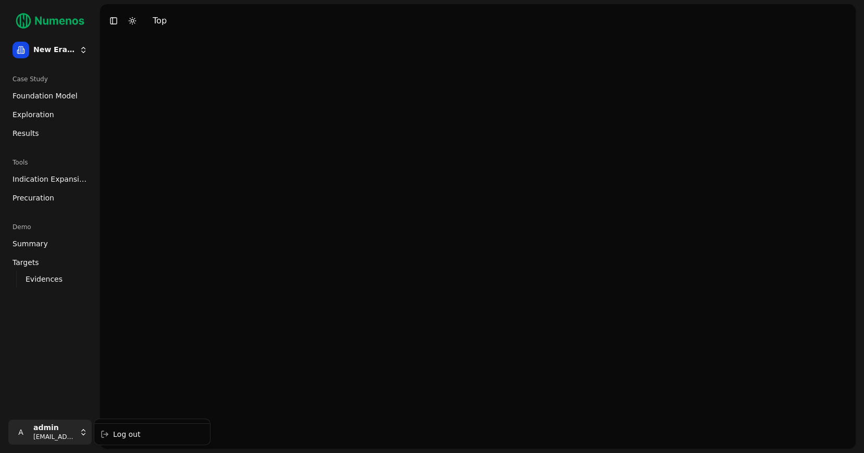
click at [48, 427] on html "New Era Therapeutics Case Study Foundation Model Exploration Results Tools Indi…" at bounding box center [432, 226] width 864 height 453
click at [144, 434] on div "Log out" at bounding box center [151, 434] width 111 height 17
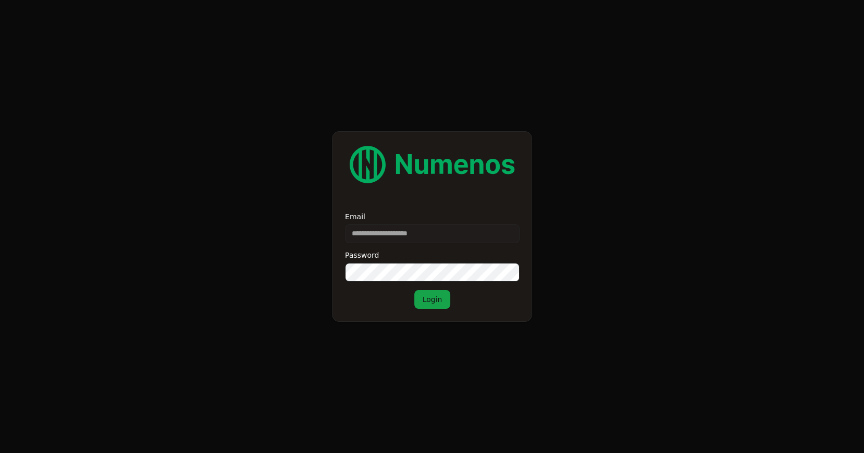
click at [428, 246] on div "Email Password Login" at bounding box center [432, 261] width 174 height 96
click at [435, 240] on input "Email" at bounding box center [432, 233] width 174 height 19
click at [389, 231] on input "Email" at bounding box center [432, 233] width 174 height 19
